Goal: Information Seeking & Learning: Find specific fact

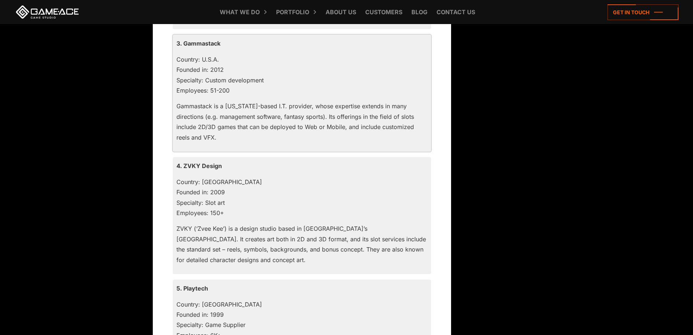
scroll to position [946, 0]
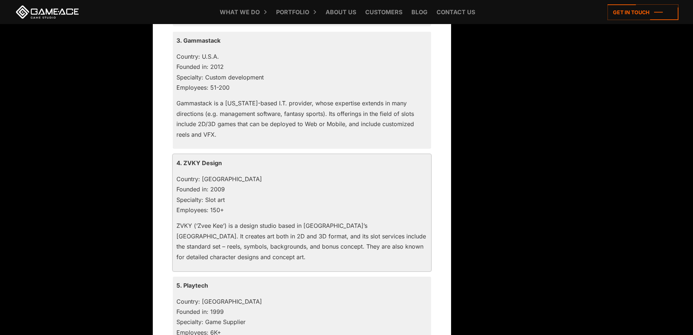
click at [215, 212] on p "Country: [GEOGRAPHIC_DATA] Founded in: 2009 Specialty: Slot art Employees: 150+" at bounding box center [302, 195] width 251 height 42
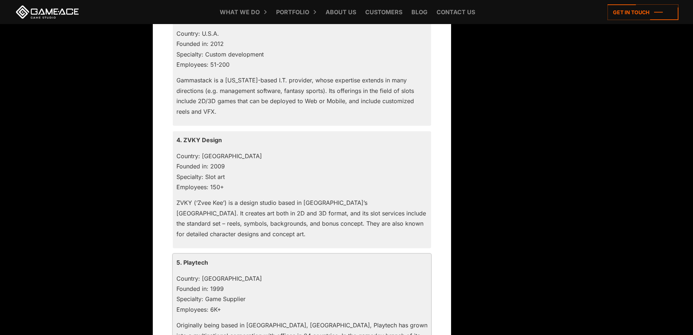
scroll to position [1056, 0]
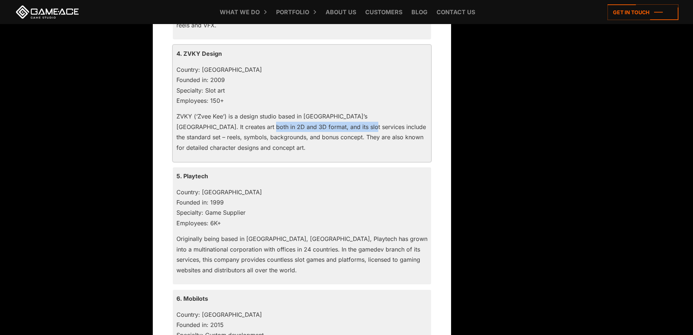
drag, startPoint x: 189, startPoint y: 129, endPoint x: 295, endPoint y: 130, distance: 105.2
click at [294, 129] on p "ZVKY (‘Zvee Kee’) is a design studio based in [GEOGRAPHIC_DATA]’s [GEOGRAPHIC_D…" at bounding box center [302, 132] width 251 height 42
click at [295, 130] on p "ZVKY (‘Zvee Kee’) is a design studio based in [GEOGRAPHIC_DATA]’s [GEOGRAPHIC_D…" at bounding box center [302, 132] width 251 height 42
drag, startPoint x: 297, startPoint y: 137, endPoint x: 332, endPoint y: 137, distance: 34.6
click at [318, 137] on p "ZVKY (‘Zvee Kee’) is a design studio based in [GEOGRAPHIC_DATA]’s [GEOGRAPHIC_D…" at bounding box center [302, 132] width 251 height 42
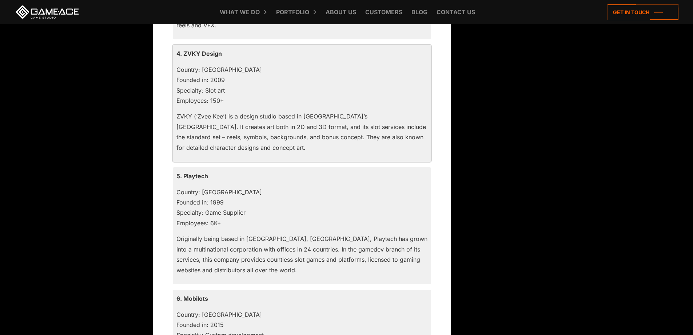
click at [336, 137] on p "ZVKY (‘Zvee Kee’) is a design studio based in [GEOGRAPHIC_DATA]’s [GEOGRAPHIC_D…" at bounding box center [302, 132] width 251 height 42
click at [383, 134] on p "ZVKY (‘Zvee Kee’) is a design studio based in [GEOGRAPHIC_DATA]’s [GEOGRAPHIC_D…" at bounding box center [302, 132] width 251 height 42
click at [402, 138] on p "ZVKY (‘Zvee Kee’) is a design studio based in [GEOGRAPHIC_DATA]’s [GEOGRAPHIC_D…" at bounding box center [302, 132] width 251 height 42
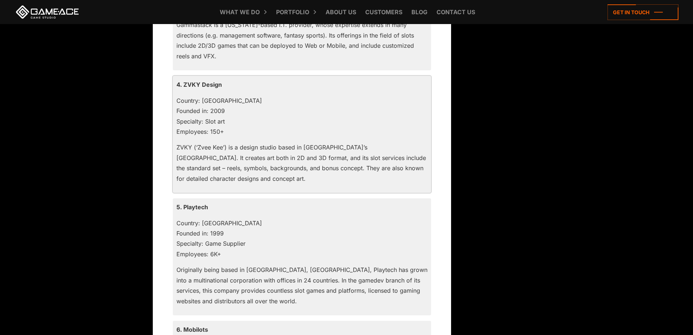
scroll to position [983, 0]
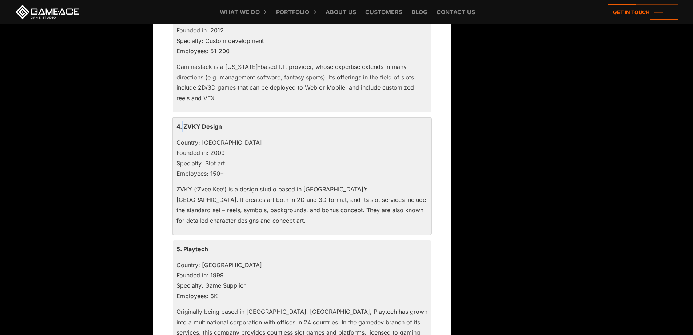
drag, startPoint x: 182, startPoint y: 125, endPoint x: 218, endPoint y: 125, distance: 36.0
click at [218, 125] on p "4. ZVKY Design" at bounding box center [302, 126] width 251 height 10
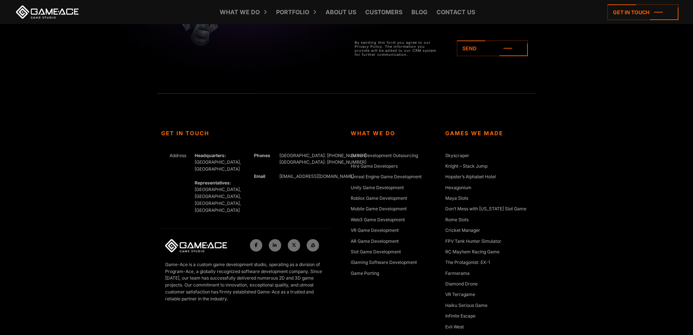
scroll to position [3349, 0]
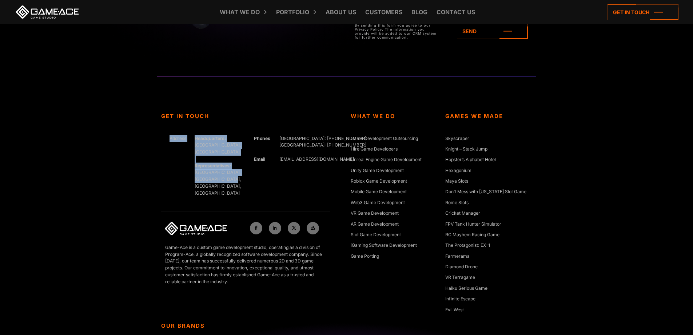
drag, startPoint x: 243, startPoint y: 165, endPoint x: 62, endPoint y: 165, distance: 181.3
click at [87, 165] on div "Get In Touch Address Headquarters: [GEOGRAPHIC_DATA], Cyprus Representatives: […" at bounding box center [346, 230] width 693 height 308
click at [55, 163] on div "Get In Touch Address Headquarters: [GEOGRAPHIC_DATA], Cyprus Representatives: […" at bounding box center [346, 230] width 693 height 308
